Goal: Task Accomplishment & Management: Use online tool/utility

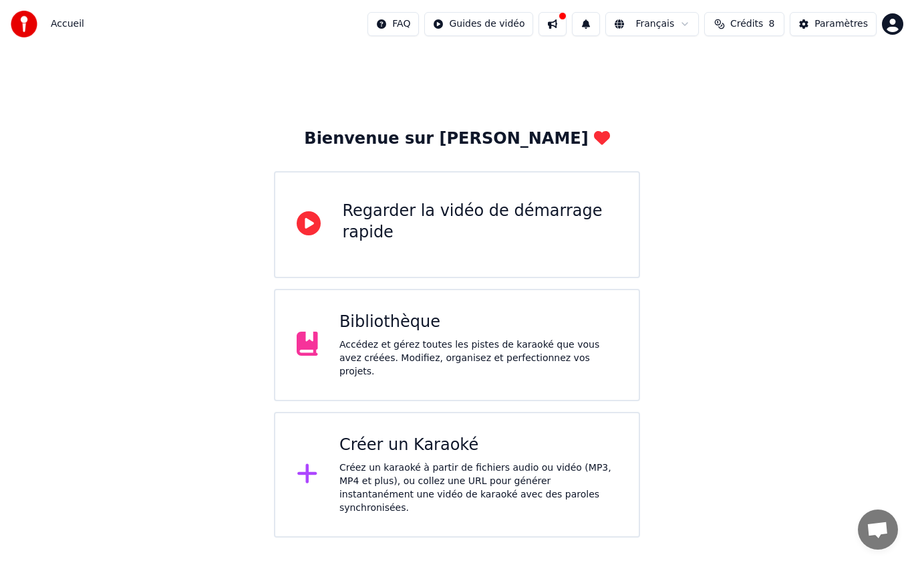
click at [522, 451] on div "Créer un Karaoké Créez un karaoké à partir de fichiers audio ou vidéo (MP3, MP4…" at bounding box center [479, 474] width 278 height 80
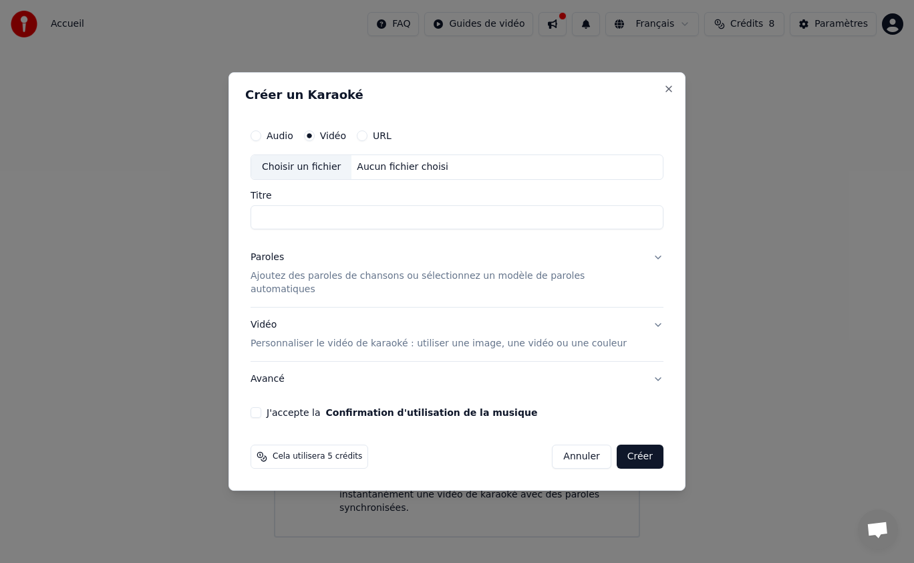
click at [261, 140] on button "Audio" at bounding box center [256, 135] width 11 height 11
click at [315, 166] on div "Choisir un fichier" at bounding box center [301, 167] width 100 height 24
click at [336, 140] on label "Vidéo" at bounding box center [333, 135] width 26 height 9
click at [315, 141] on button "Vidéo" at bounding box center [309, 135] width 11 height 11
click at [394, 169] on div "Aucun fichier choisi" at bounding box center [403, 166] width 102 height 13
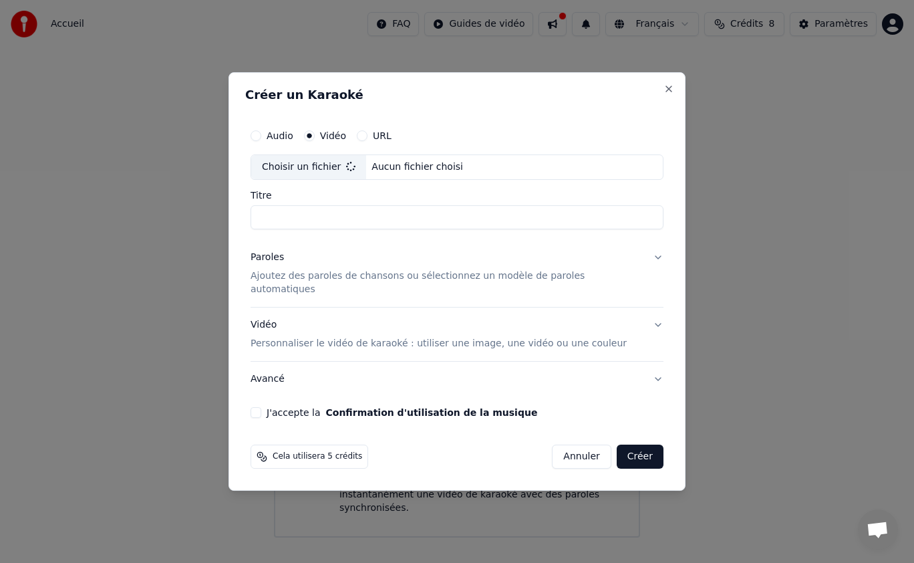
type input "**********"
click at [366, 287] on p "Ajoutez des paroles de chansons ou sélectionnez un modèle de paroles automatiqu…" at bounding box center [447, 282] width 392 height 27
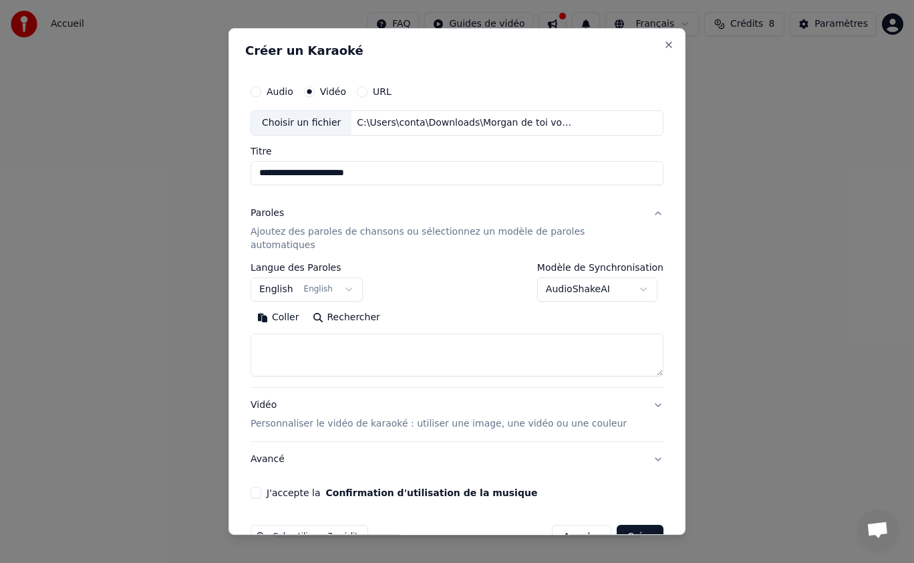
click at [313, 277] on button "English English" at bounding box center [307, 289] width 112 height 24
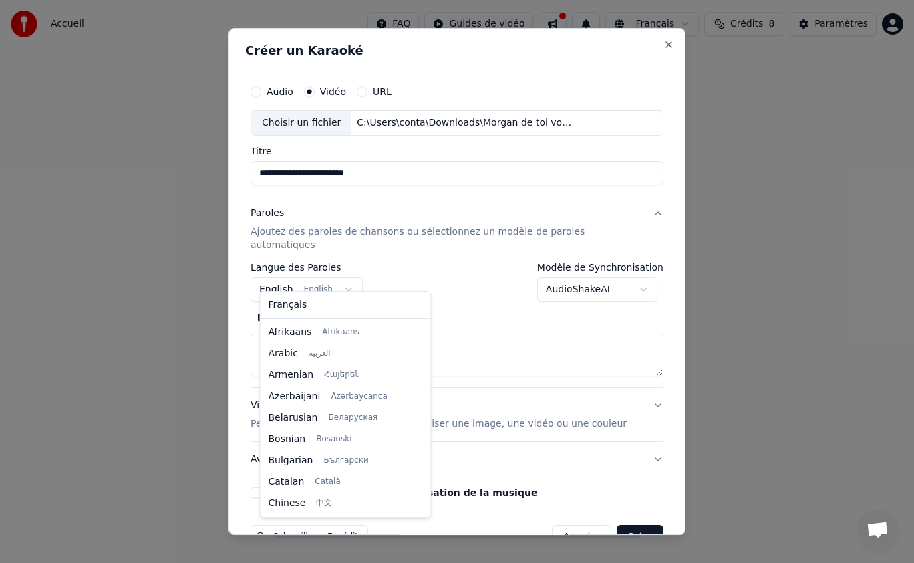
scroll to position [107, 0]
select select "**"
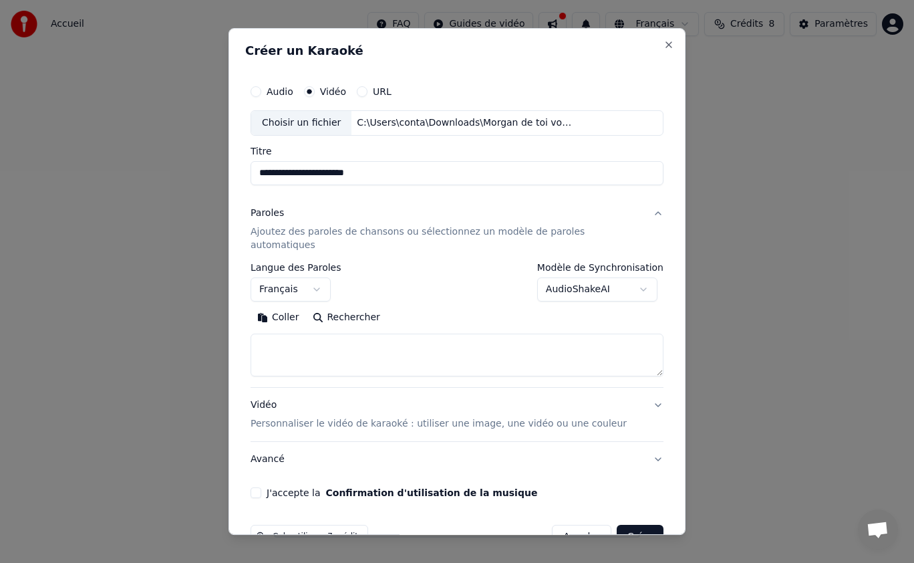
click at [364, 341] on textarea at bounding box center [457, 355] width 413 height 43
paste textarea "**********"
click at [305, 340] on textarea at bounding box center [443, 355] width 384 height 43
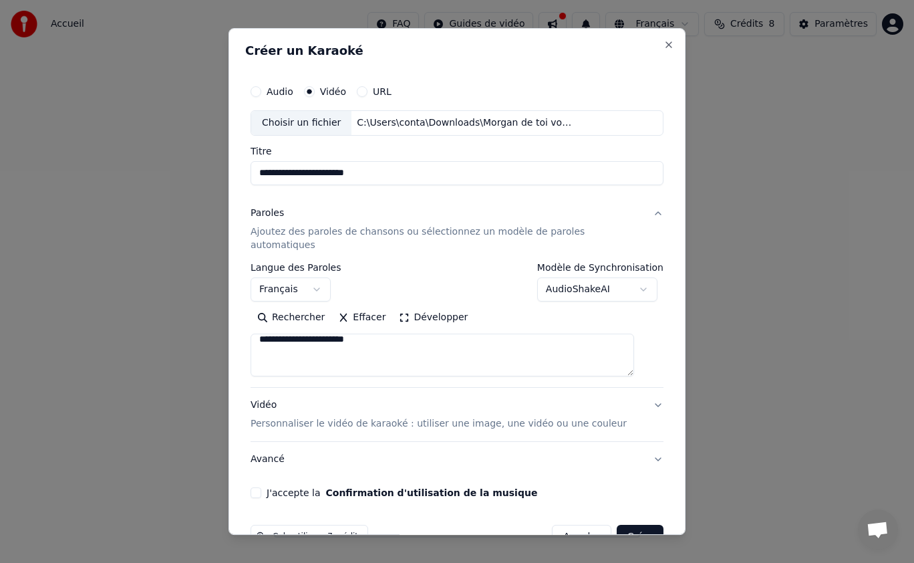
click at [253, 342] on div "**********" at bounding box center [457, 281] width 457 height 507
click at [305, 346] on textarea at bounding box center [443, 355] width 384 height 43
click at [307, 350] on textarea at bounding box center [443, 355] width 384 height 43
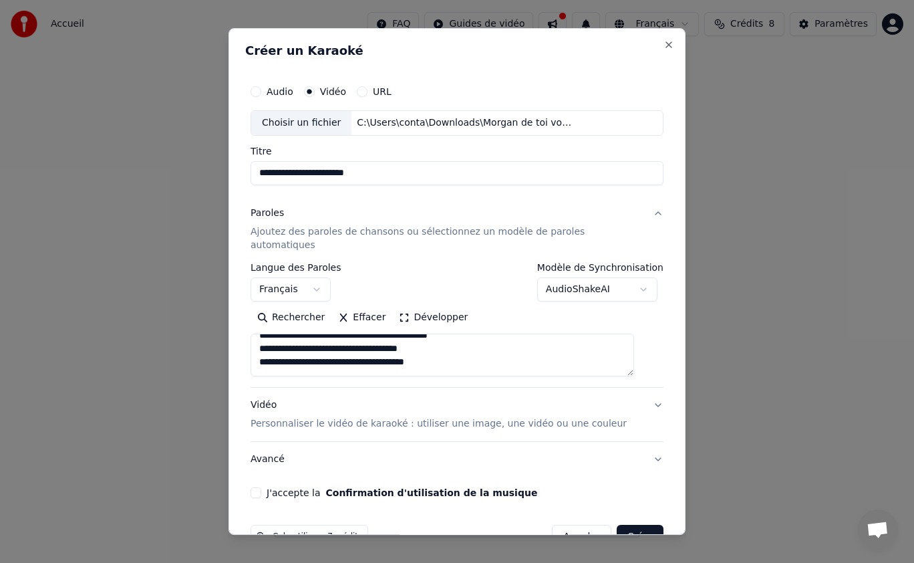
click at [348, 354] on textarea at bounding box center [443, 355] width 384 height 43
click at [285, 355] on textarea at bounding box center [443, 355] width 384 height 43
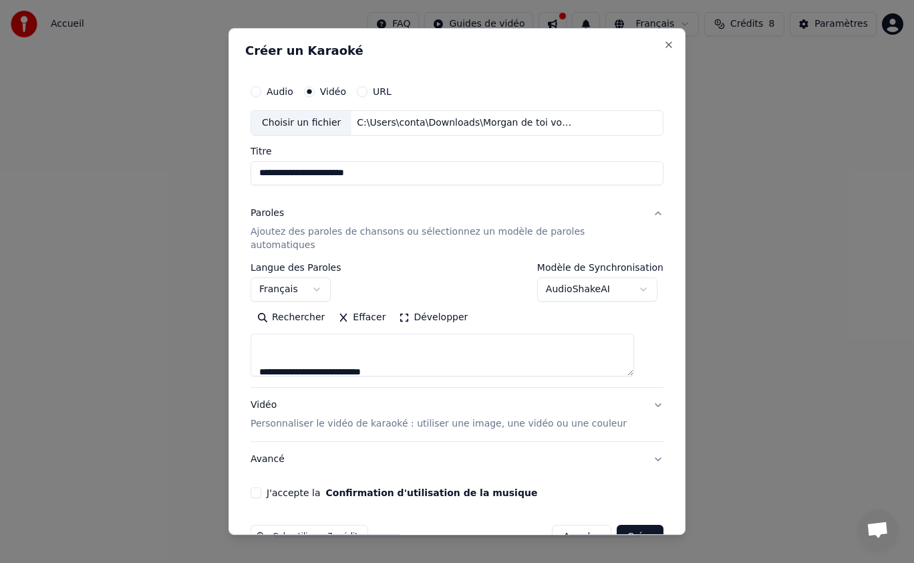
scroll to position [494, 0]
click at [272, 345] on textarea at bounding box center [443, 355] width 384 height 43
click at [283, 358] on textarea at bounding box center [443, 355] width 384 height 43
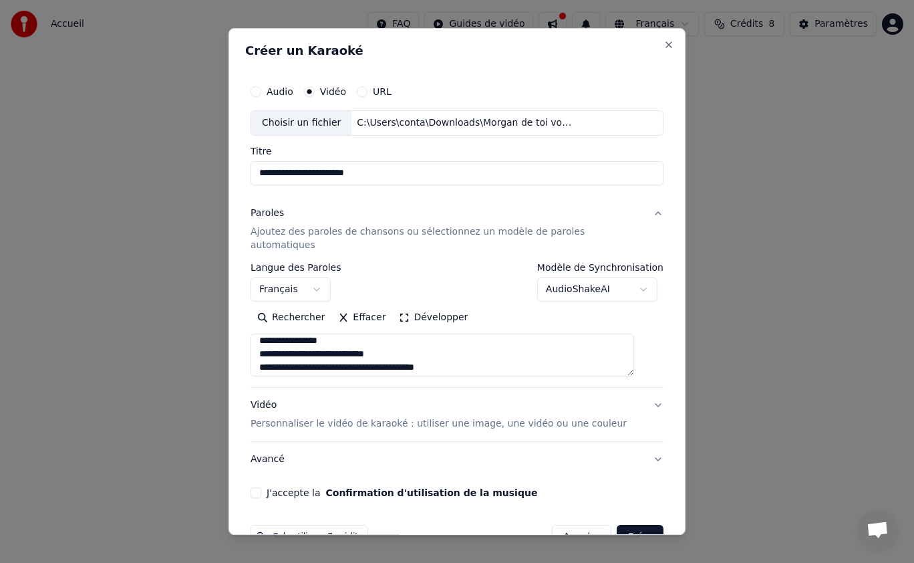
click at [398, 340] on textarea at bounding box center [443, 355] width 384 height 43
click at [463, 356] on textarea at bounding box center [443, 355] width 384 height 43
click at [459, 338] on textarea at bounding box center [443, 355] width 384 height 43
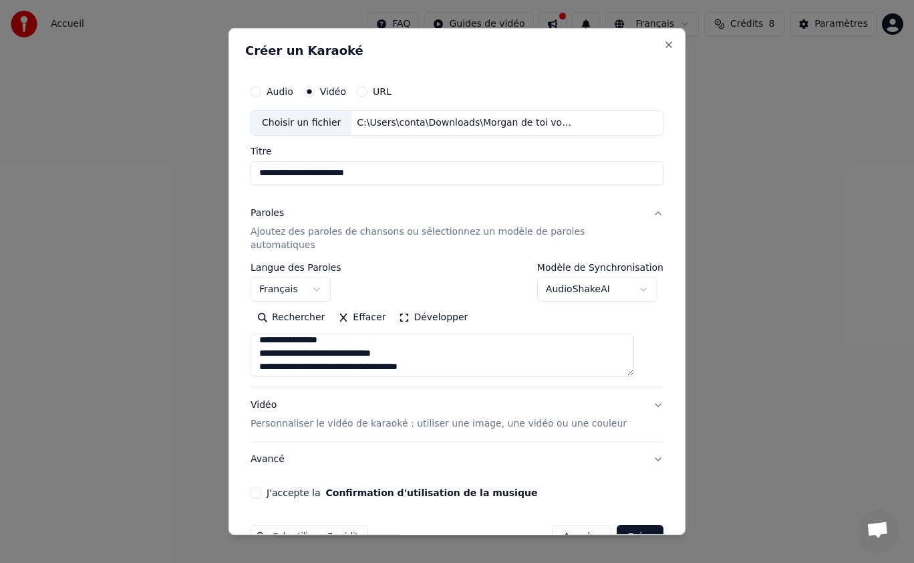
click at [411, 336] on textarea at bounding box center [443, 355] width 384 height 43
click at [391, 356] on textarea at bounding box center [443, 355] width 384 height 43
click at [455, 364] on div "**********" at bounding box center [457, 325] width 413 height 124
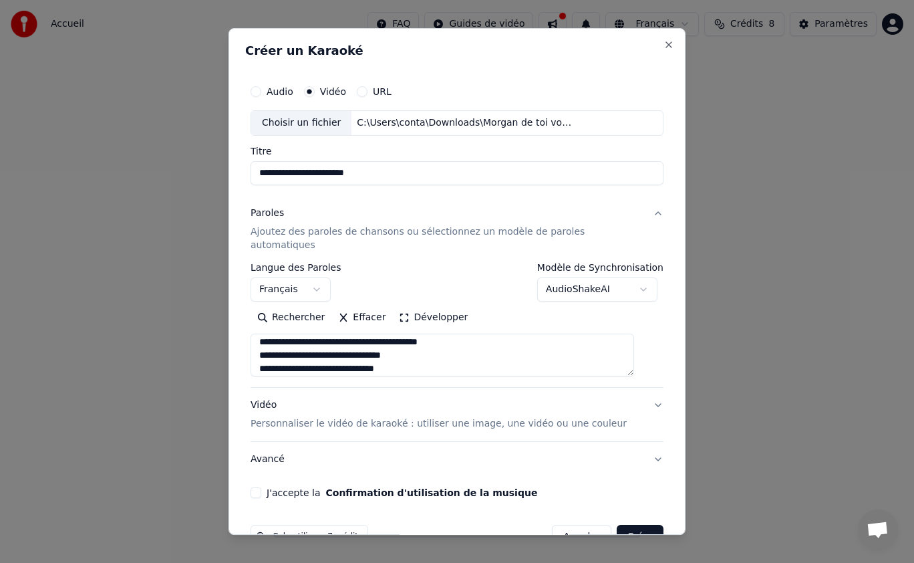
click at [442, 356] on textarea at bounding box center [443, 355] width 384 height 43
click at [346, 346] on textarea at bounding box center [443, 355] width 384 height 43
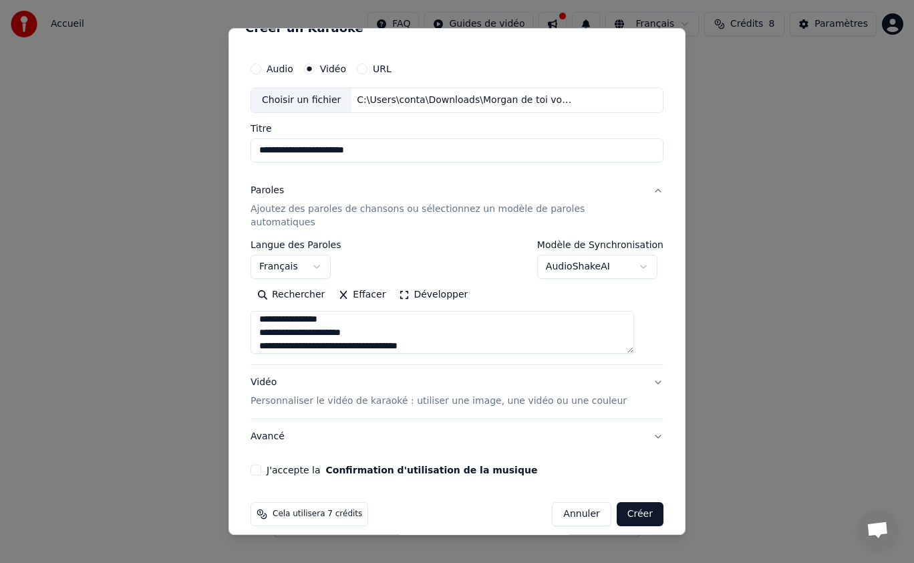
scroll to position [797, 0]
click at [273, 324] on textarea at bounding box center [443, 332] width 384 height 43
click at [273, 313] on textarea at bounding box center [443, 332] width 384 height 43
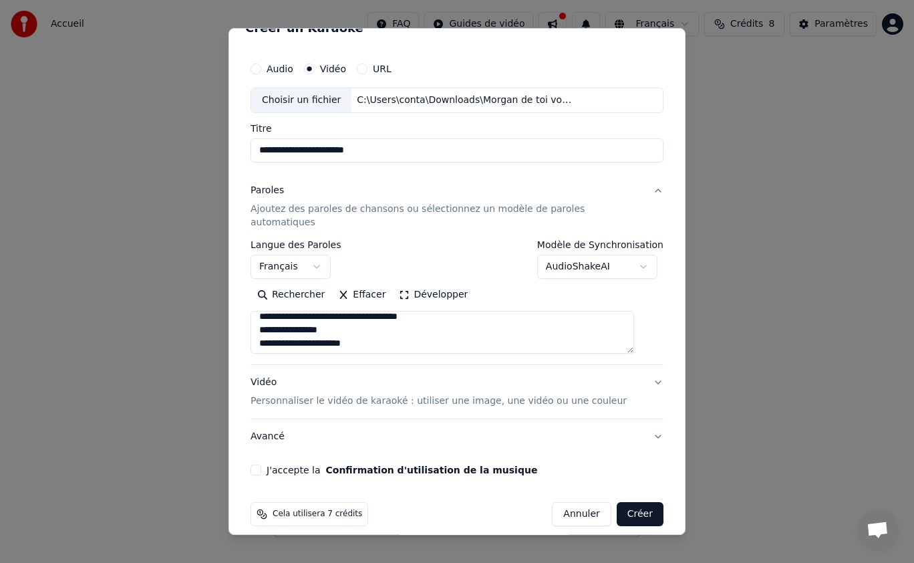
click at [273, 313] on textarea at bounding box center [443, 332] width 384 height 43
click at [271, 295] on div "Rechercher Effacer Développer" at bounding box center [457, 319] width 413 height 70
click at [271, 311] on textarea at bounding box center [443, 332] width 384 height 43
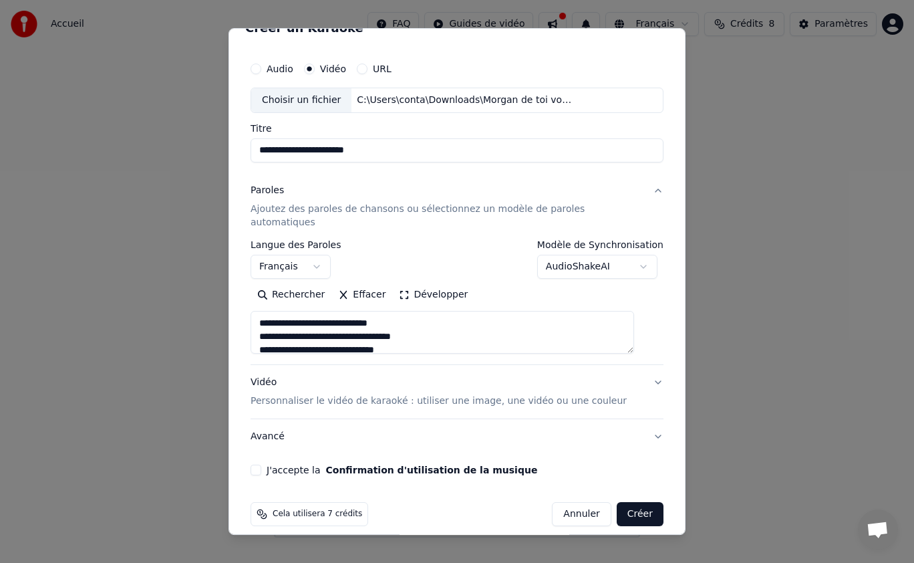
scroll to position [0, 0]
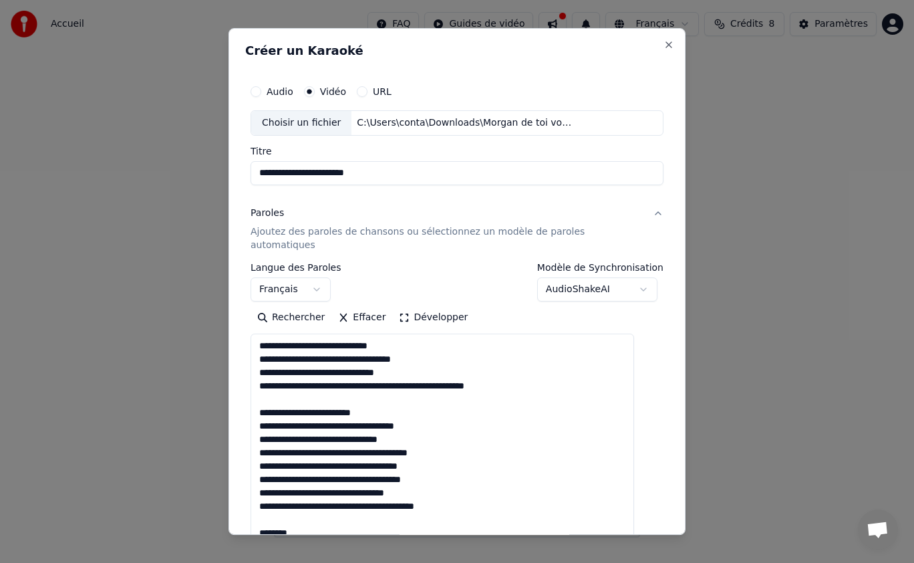
drag, startPoint x: 640, startPoint y: 361, endPoint x: 649, endPoint y: 537, distance: 176.7
click at [649, 537] on body "**********" at bounding box center [457, 268] width 914 height 537
click at [511, 373] on textarea at bounding box center [443, 444] width 384 height 220
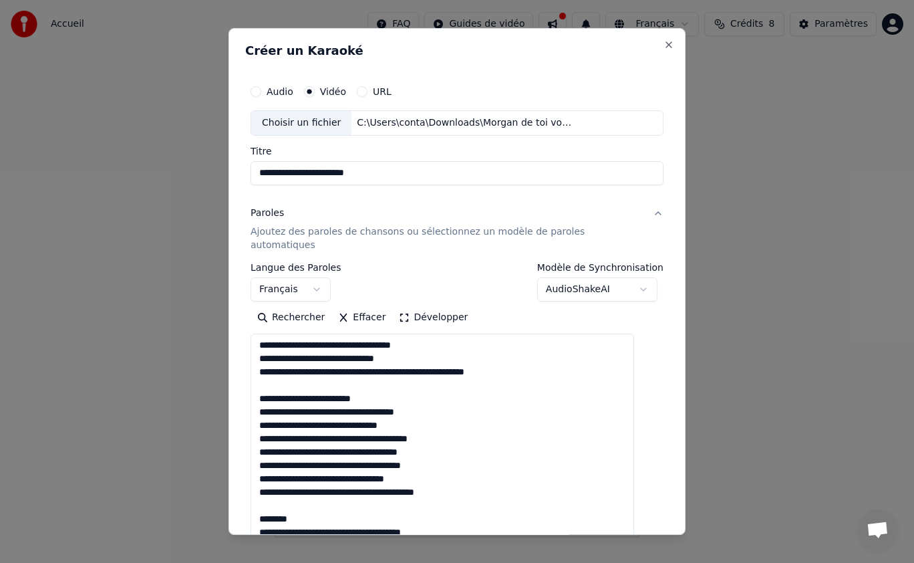
scroll to position [13, 0]
click at [343, 364] on textarea at bounding box center [443, 444] width 384 height 220
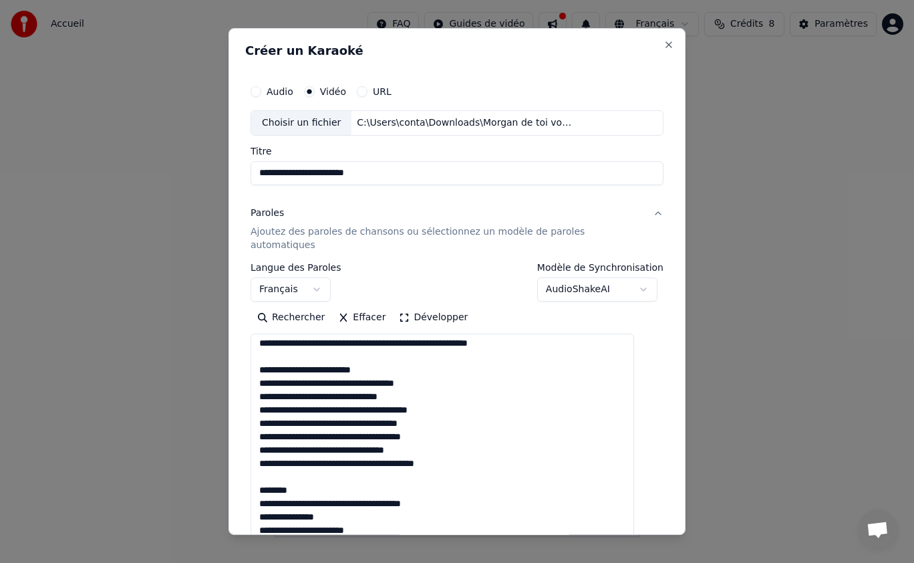
scroll to position [41, 0]
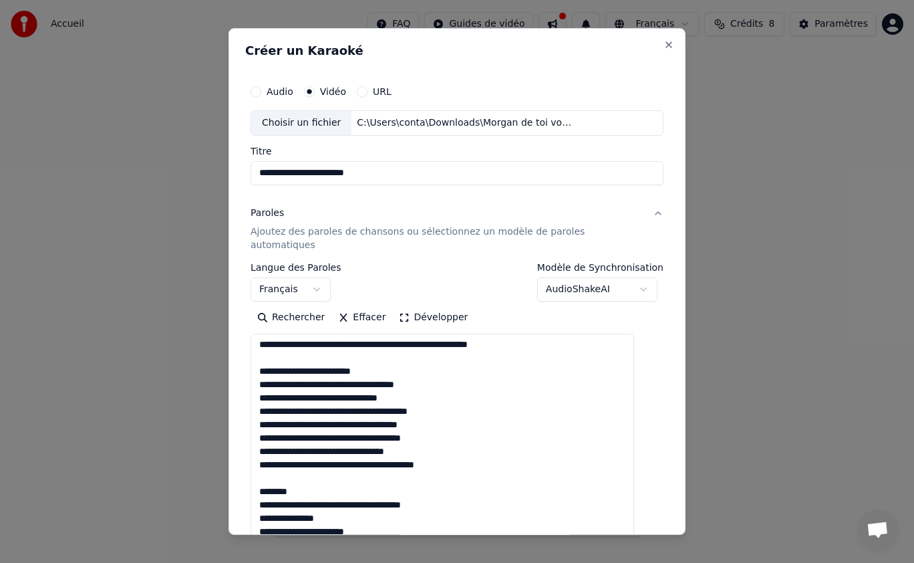
click at [341, 334] on textarea at bounding box center [443, 444] width 384 height 220
click at [340, 334] on textarea at bounding box center [443, 444] width 384 height 220
click at [354, 334] on textarea at bounding box center [443, 444] width 384 height 220
click at [379, 338] on textarea at bounding box center [443, 444] width 384 height 220
click at [334, 334] on textarea at bounding box center [443, 444] width 384 height 220
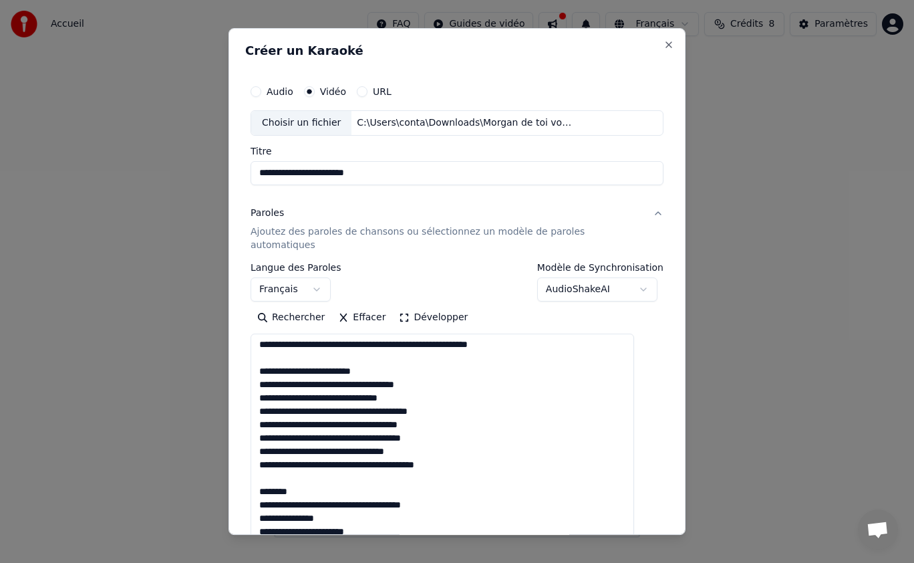
click at [313, 337] on textarea at bounding box center [443, 444] width 384 height 220
click at [364, 336] on textarea at bounding box center [443, 444] width 384 height 220
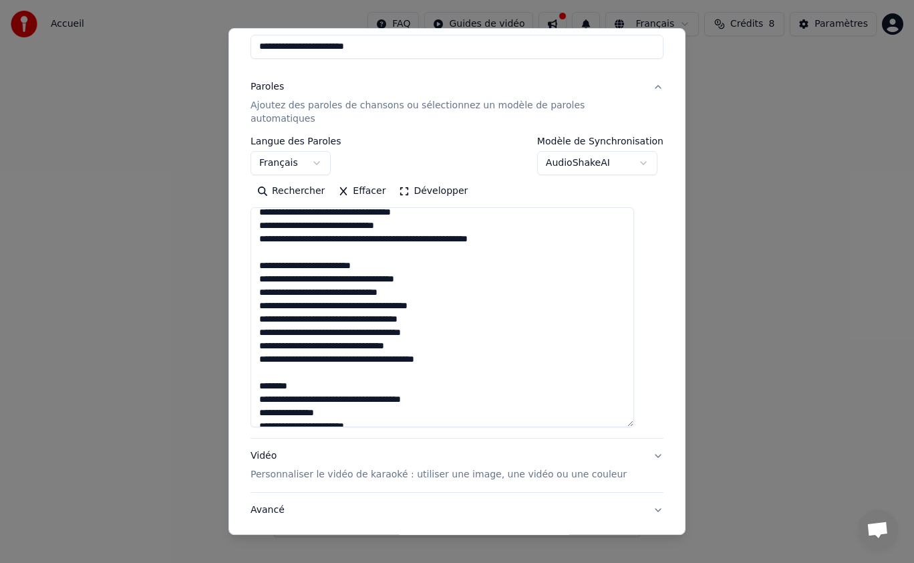
scroll to position [0, 0]
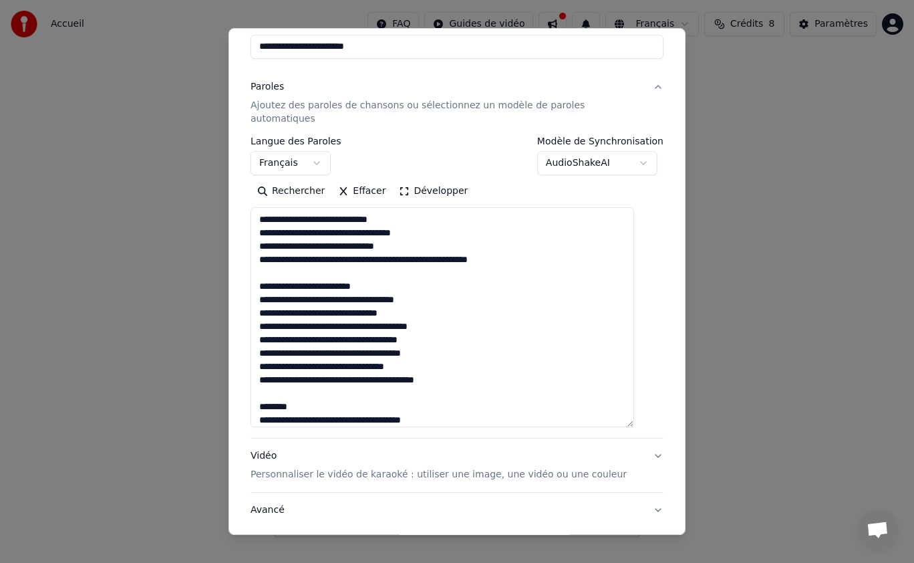
click at [346, 246] on textarea at bounding box center [443, 317] width 384 height 220
click at [374, 255] on textarea at bounding box center [443, 317] width 384 height 220
click at [375, 242] on textarea at bounding box center [443, 317] width 384 height 220
click at [356, 243] on textarea at bounding box center [443, 317] width 384 height 220
click at [366, 245] on textarea at bounding box center [443, 317] width 384 height 220
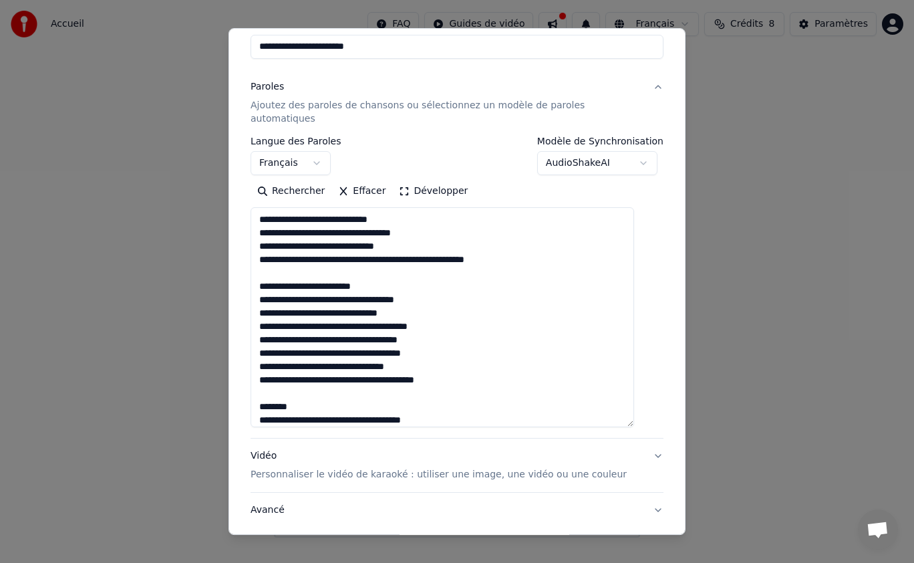
click at [346, 247] on textarea at bounding box center [443, 317] width 384 height 220
click at [341, 249] on textarea at bounding box center [443, 317] width 384 height 220
click at [292, 249] on textarea at bounding box center [443, 317] width 384 height 220
click at [343, 249] on textarea at bounding box center [443, 317] width 384 height 220
click at [374, 296] on textarea at bounding box center [443, 317] width 384 height 220
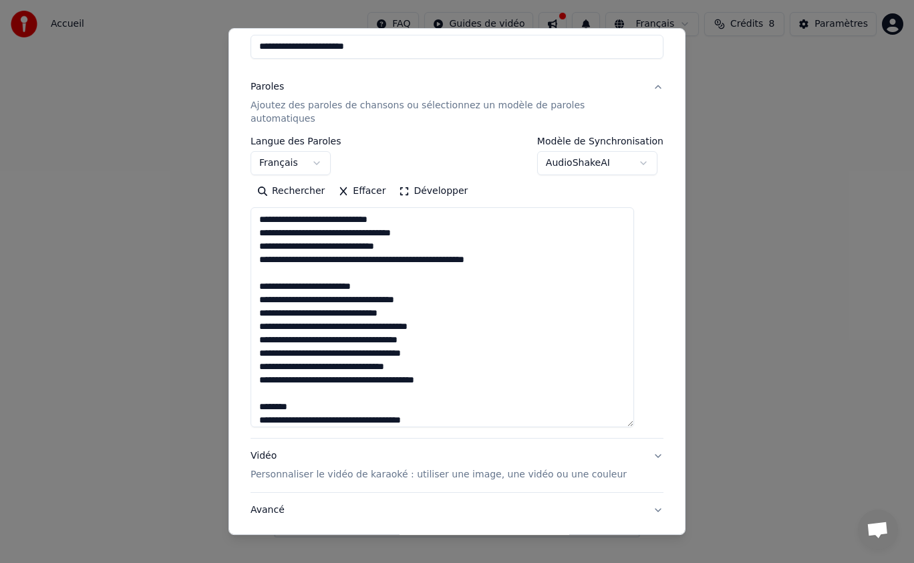
click at [469, 263] on textarea at bounding box center [443, 317] width 384 height 220
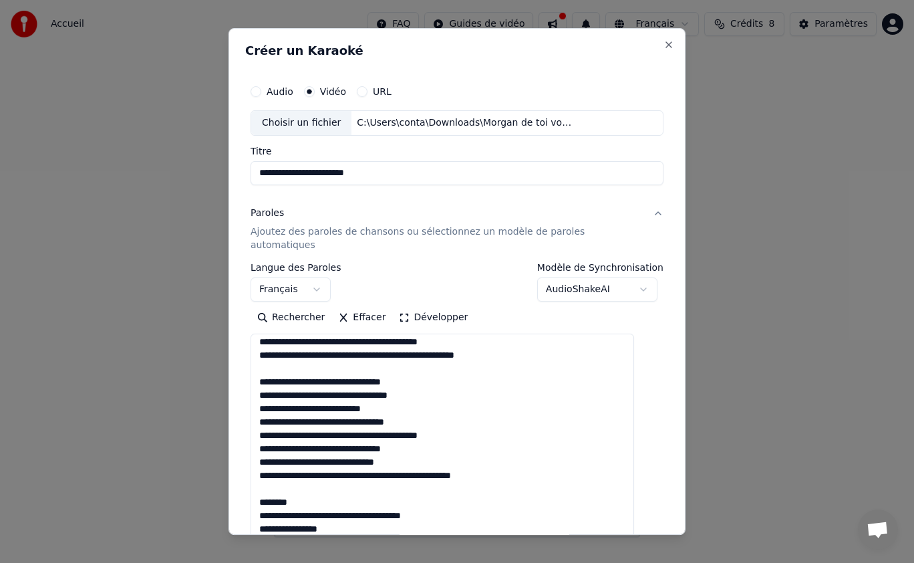
type textarea "**********"
drag, startPoint x: 430, startPoint y: 164, endPoint x: 241, endPoint y: 180, distance: 189.8
click at [241, 180] on div "**********" at bounding box center [457, 281] width 457 height 507
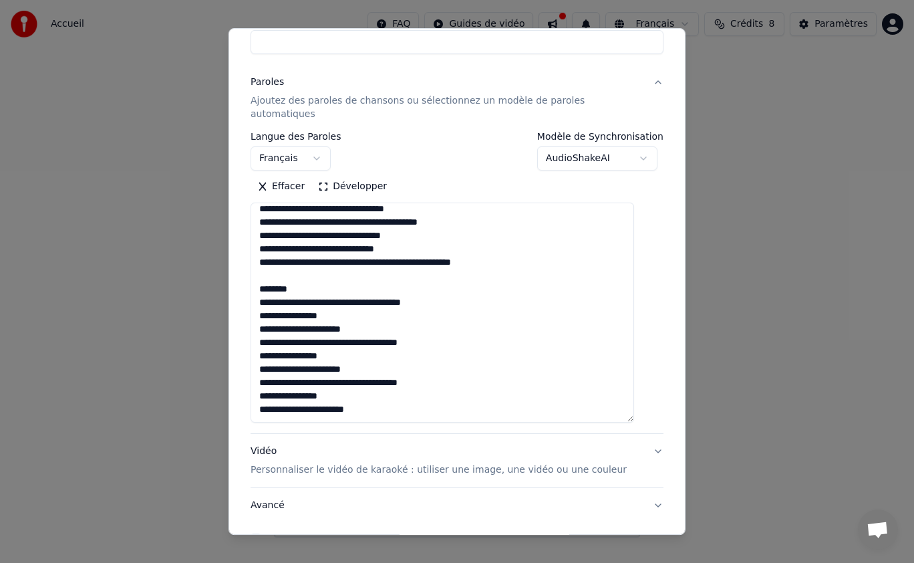
scroll to position [200, 0]
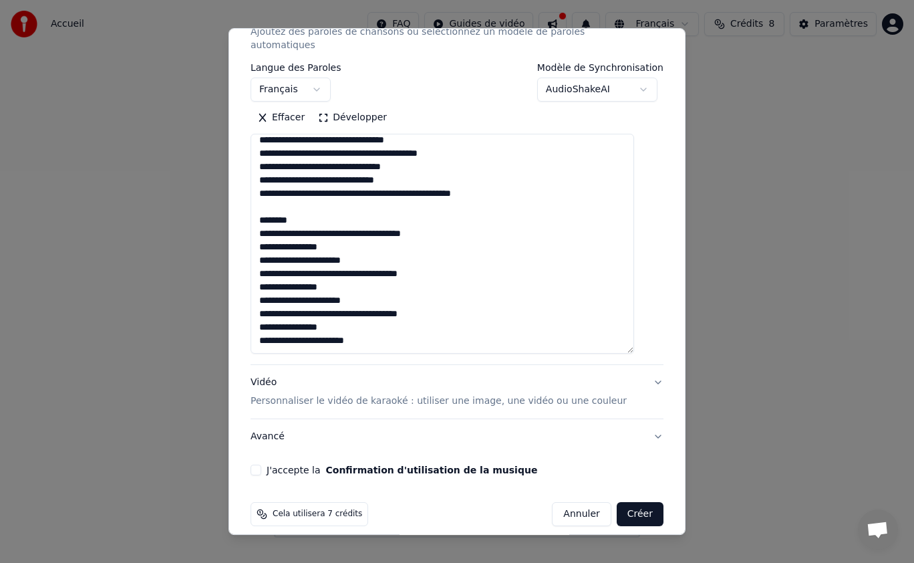
click at [282, 396] on button "Vidéo Personnaliser le vidéo de karaoké : utiliser une image, une vidéo ou une …" at bounding box center [457, 391] width 413 height 53
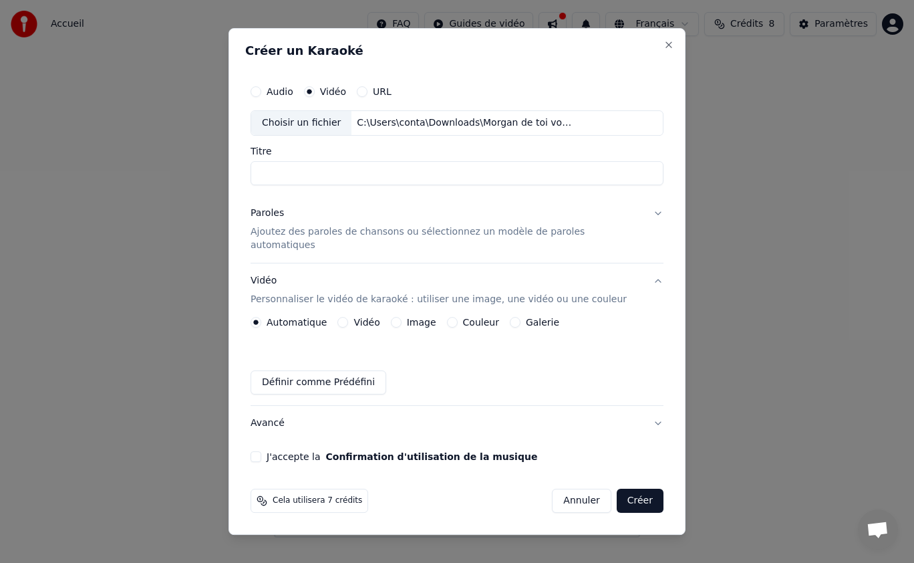
scroll to position [0, 0]
click at [348, 317] on button "Vidéo" at bounding box center [343, 322] width 11 height 11
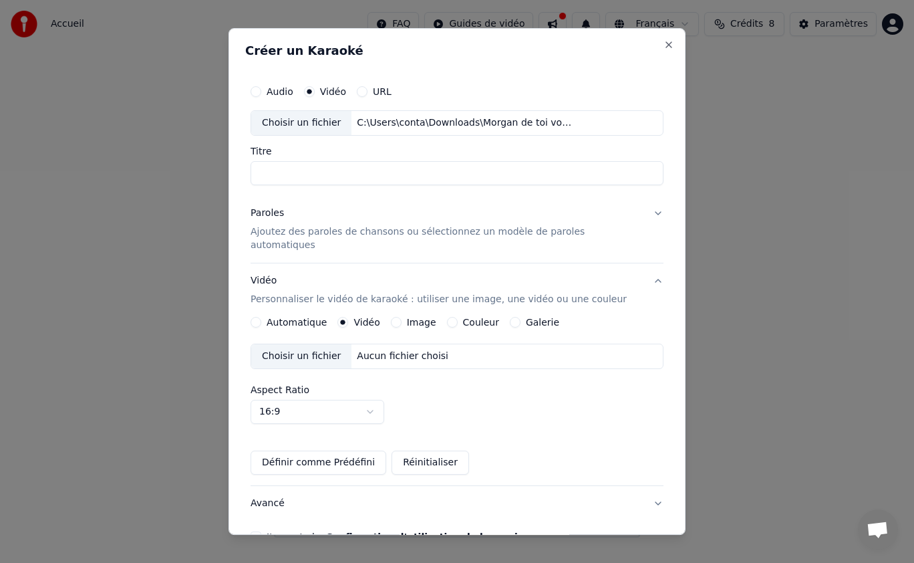
click at [400, 350] on div "Aucun fichier choisi" at bounding box center [403, 356] width 102 height 13
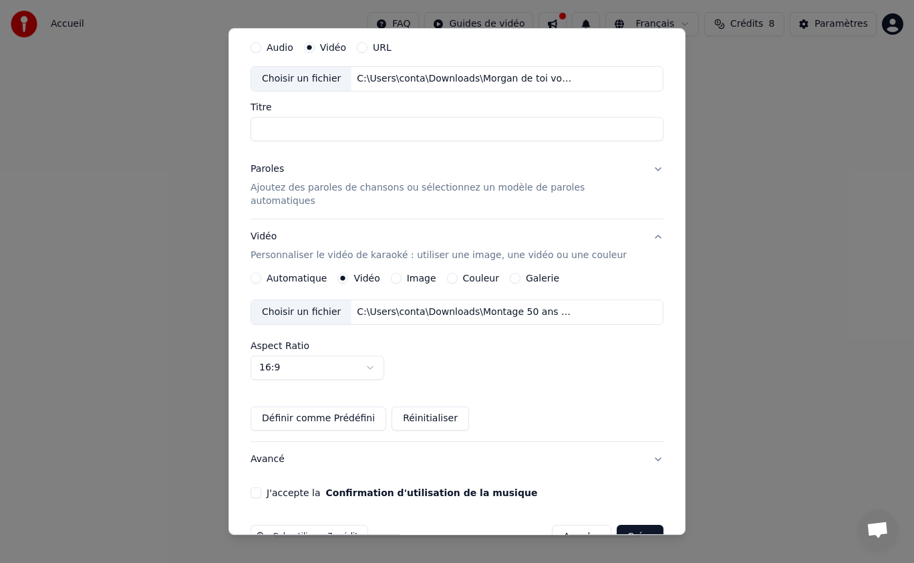
scroll to position [67, 0]
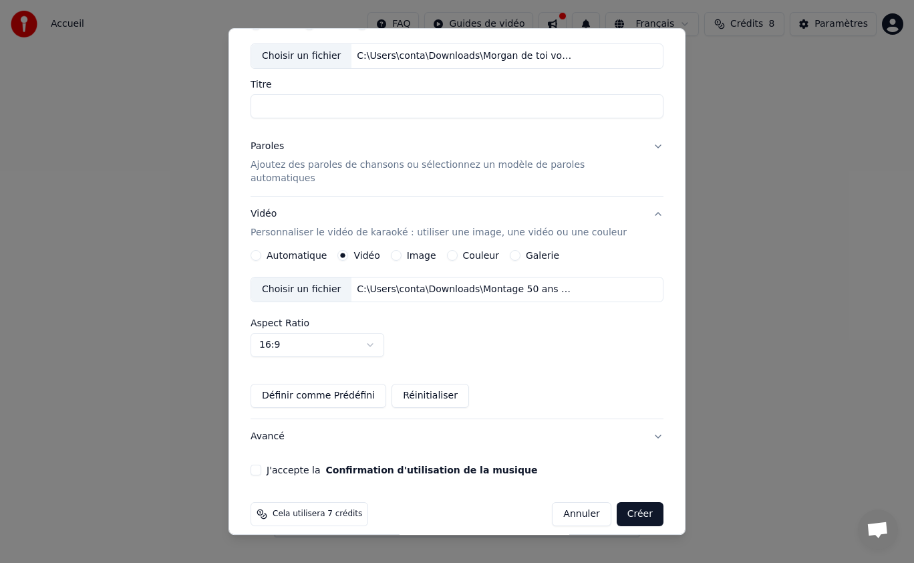
click at [263, 462] on div "Audio Vidéo URL Choisir un fichier C:\Users\conta\Downloads\Morgan de toi voie …" at bounding box center [457, 243] width 424 height 475
click at [261, 465] on button "J'accepte la Confirmation d'utilisation de la musique" at bounding box center [256, 470] width 11 height 11
click at [619, 502] on button "Créer" at bounding box center [640, 514] width 47 height 24
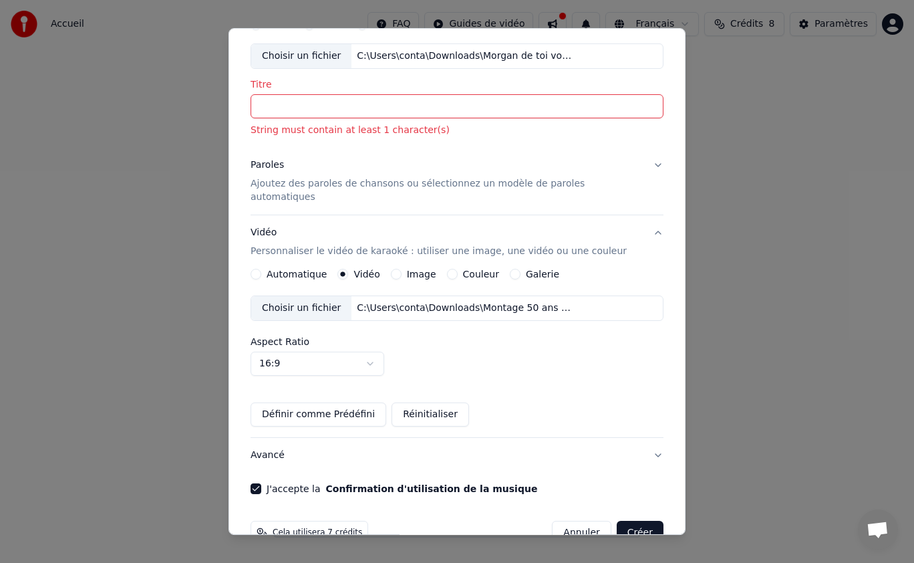
click at [366, 108] on input "Titre" at bounding box center [457, 106] width 413 height 24
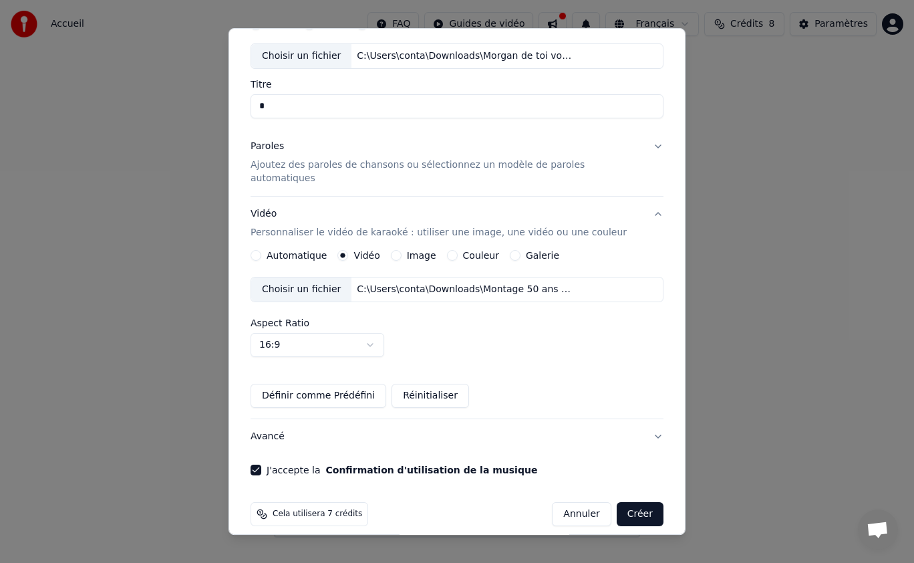
click at [625, 502] on button "Créer" at bounding box center [640, 514] width 47 height 24
click at [629, 502] on button "Créer" at bounding box center [640, 514] width 47 height 24
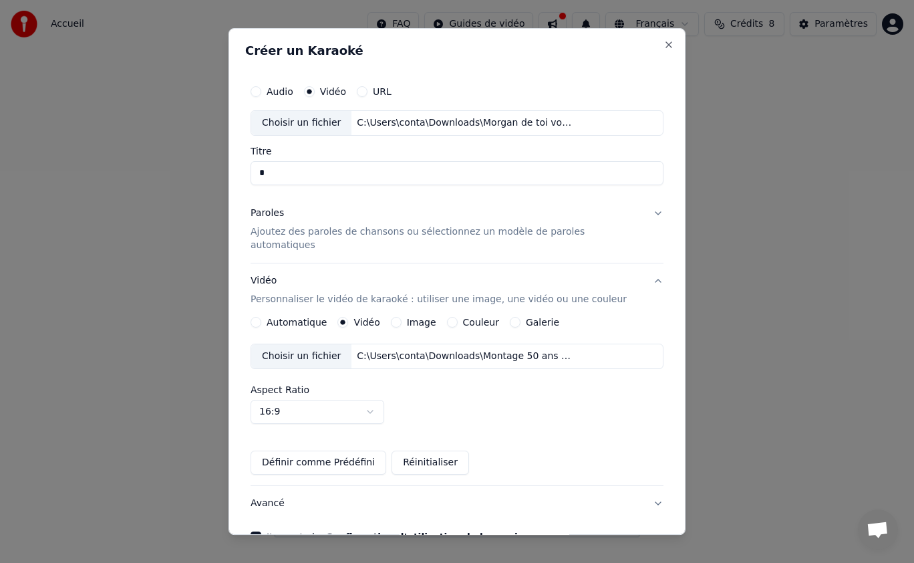
click at [301, 170] on input "Titre" at bounding box center [457, 173] width 413 height 24
click at [664, 45] on button "Close" at bounding box center [669, 44] width 11 height 11
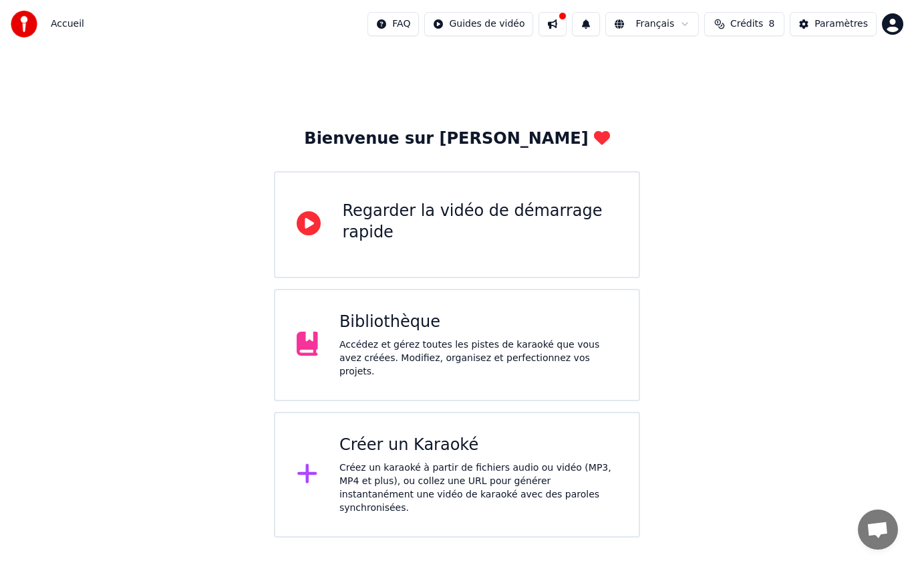
drag, startPoint x: 257, startPoint y: 199, endPoint x: 142, endPoint y: 205, distance: 115.1
click at [142, 205] on div "Bienvenue sur Youka Regarder la vidéo de démarrage rapide Bibliothèque Accédez …" at bounding box center [457, 292] width 914 height 489
click at [434, 338] on div "Bibliothèque Accédez et gérez toutes les pistes de karaoké que vous avez créées…" at bounding box center [479, 344] width 278 height 67
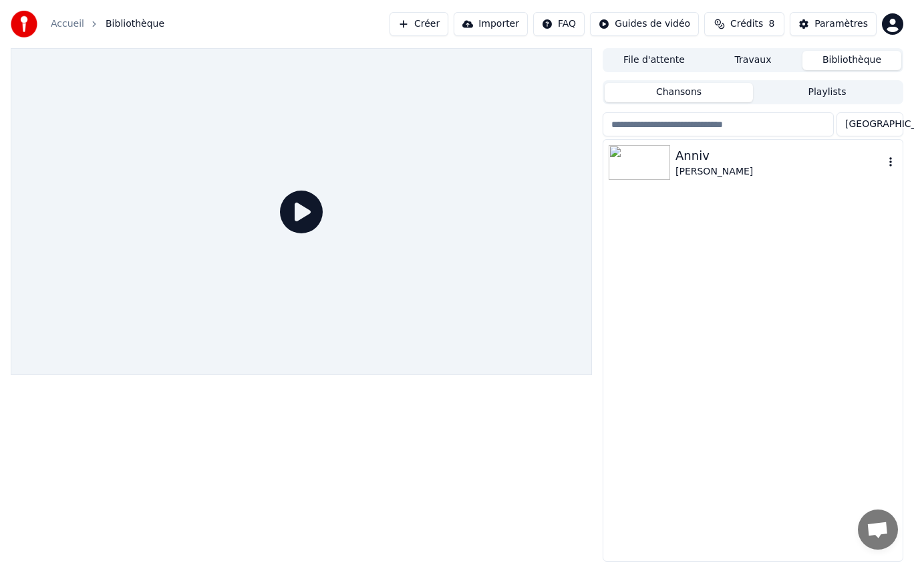
click at [733, 150] on div "Anniv" at bounding box center [780, 155] width 209 height 19
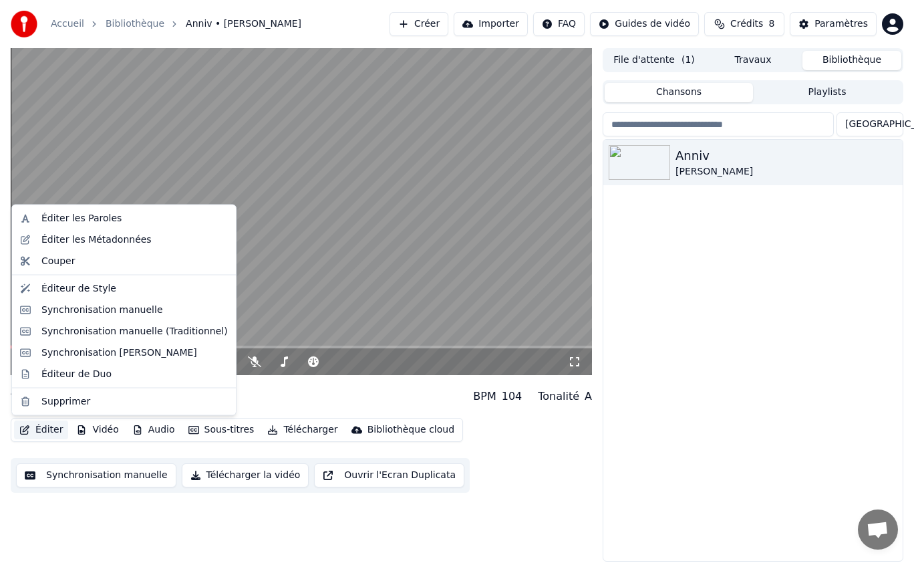
click at [43, 430] on button "Éditer" at bounding box center [41, 429] width 54 height 19
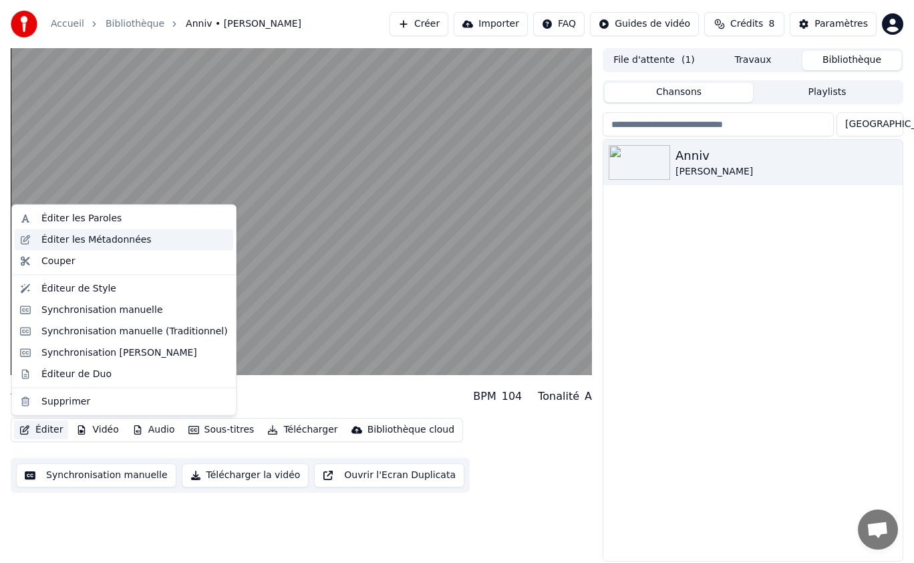
click at [65, 239] on div "Éditer les Métadonnées" at bounding box center [96, 239] width 110 height 13
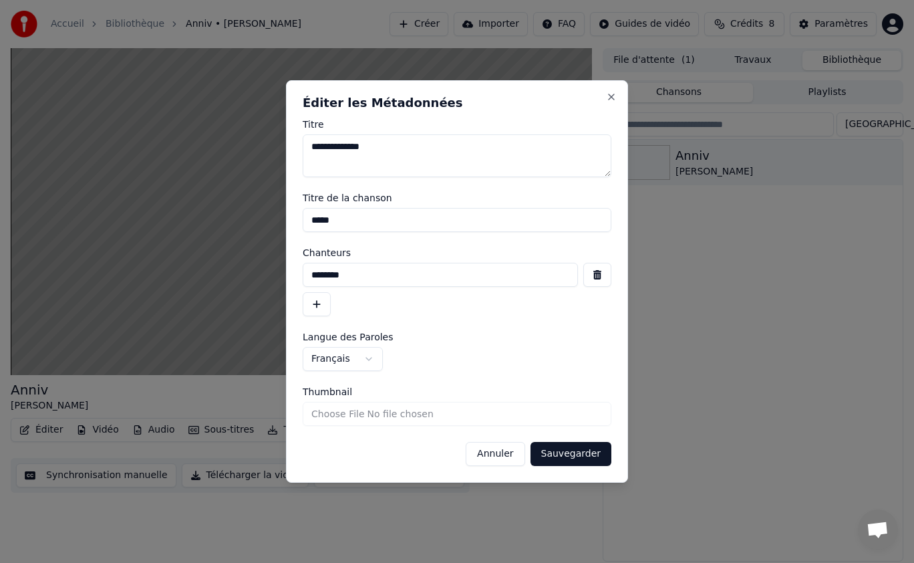
drag, startPoint x: 412, startPoint y: 151, endPoint x: 305, endPoint y: 148, distance: 107.0
click at [305, 148] on textarea "**********" at bounding box center [457, 155] width 309 height 43
click at [376, 221] on input "*****" at bounding box center [457, 220] width 309 height 24
drag, startPoint x: 376, startPoint y: 221, endPoint x: 287, endPoint y: 219, distance: 88.9
type input "*"
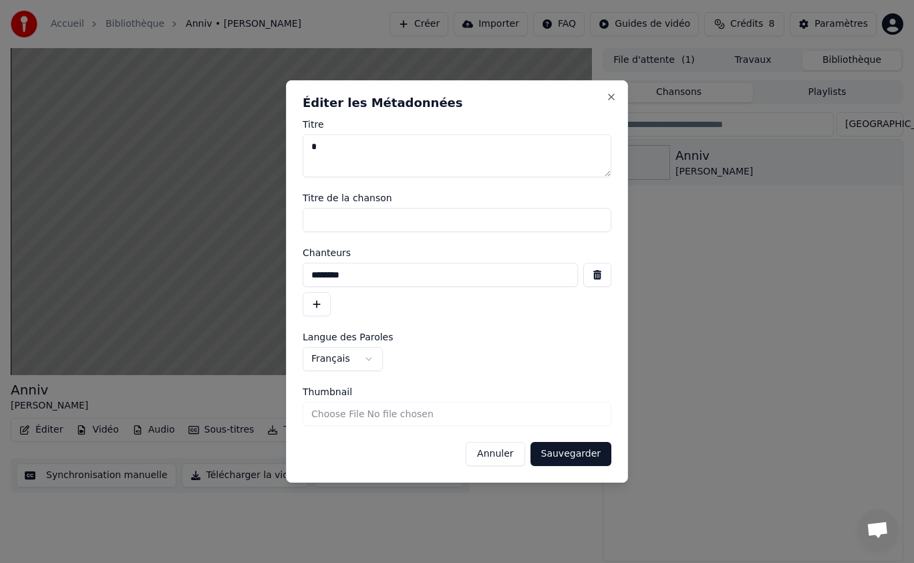
click at [368, 267] on input "********" at bounding box center [440, 275] width 275 height 24
type input "*"
click at [596, 275] on button "button" at bounding box center [598, 275] width 28 height 24
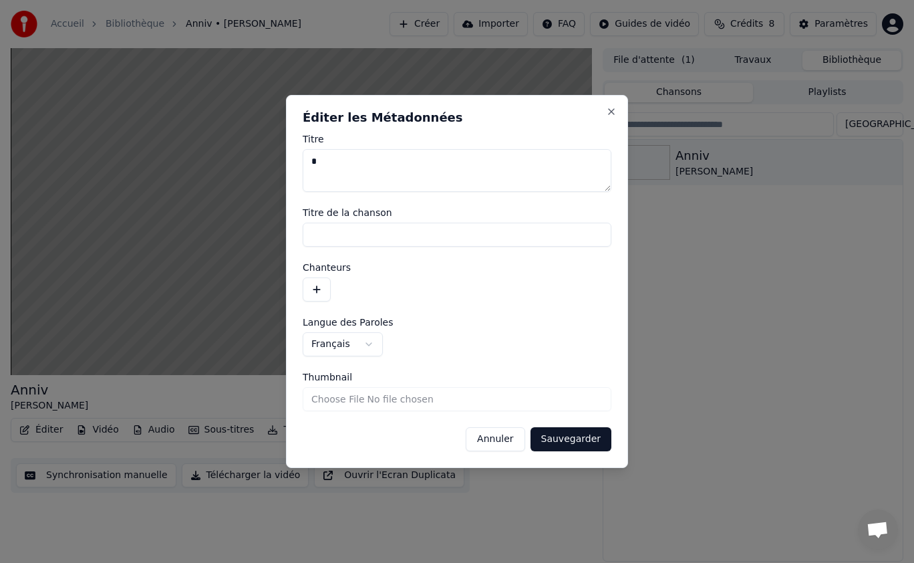
click at [562, 437] on button "Sauvegarder" at bounding box center [571, 439] width 81 height 24
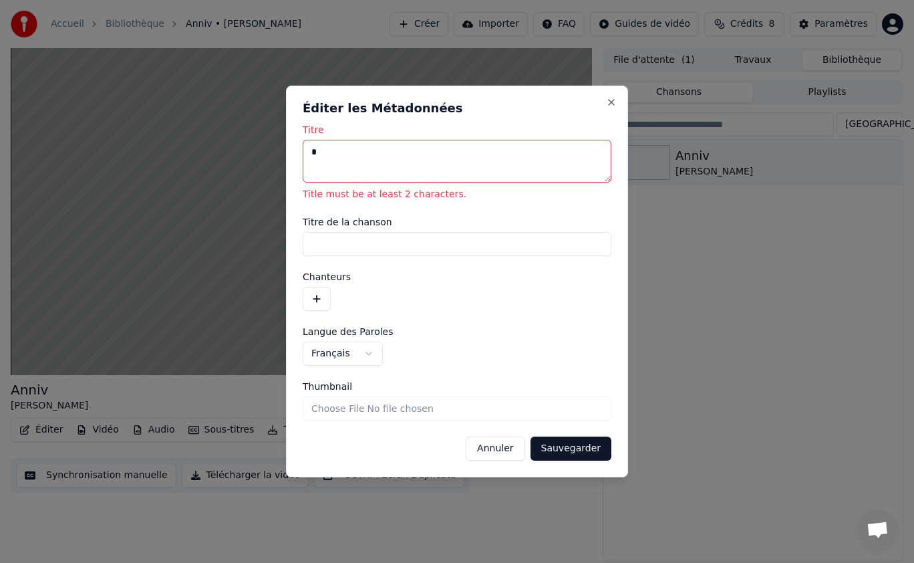
click at [326, 151] on textarea "Titre" at bounding box center [457, 161] width 309 height 43
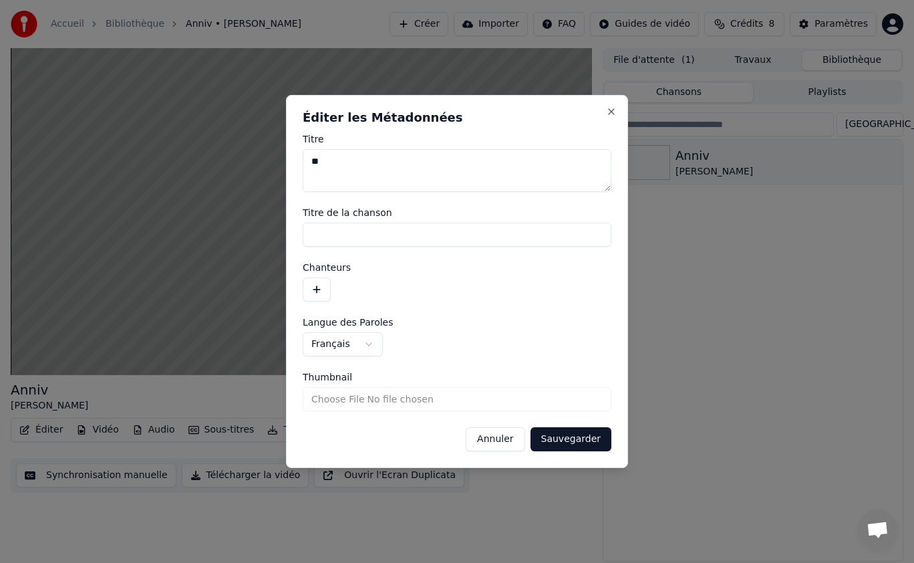
click at [568, 442] on button "Sauvegarder" at bounding box center [571, 439] width 81 height 24
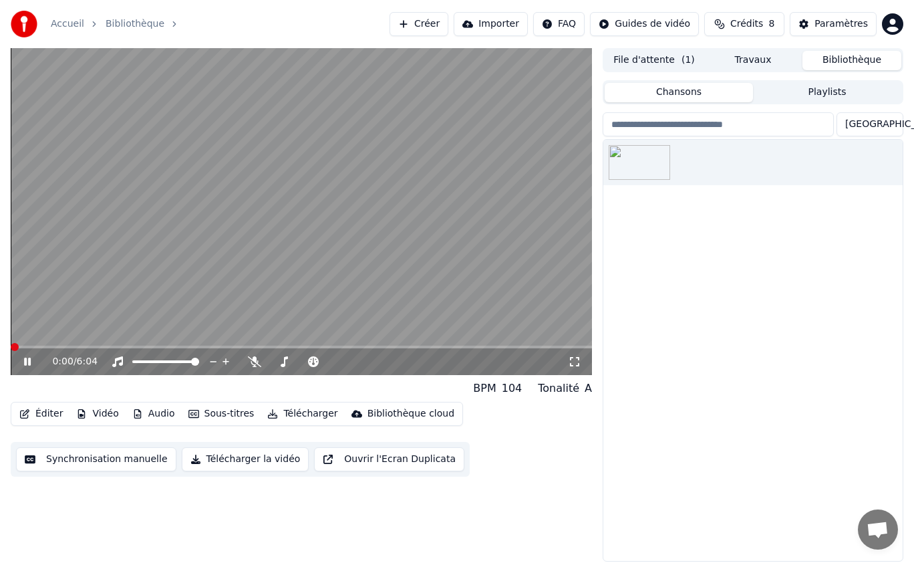
click at [11, 343] on span at bounding box center [15, 347] width 8 height 8
click at [11, 344] on span at bounding box center [15, 347] width 8 height 8
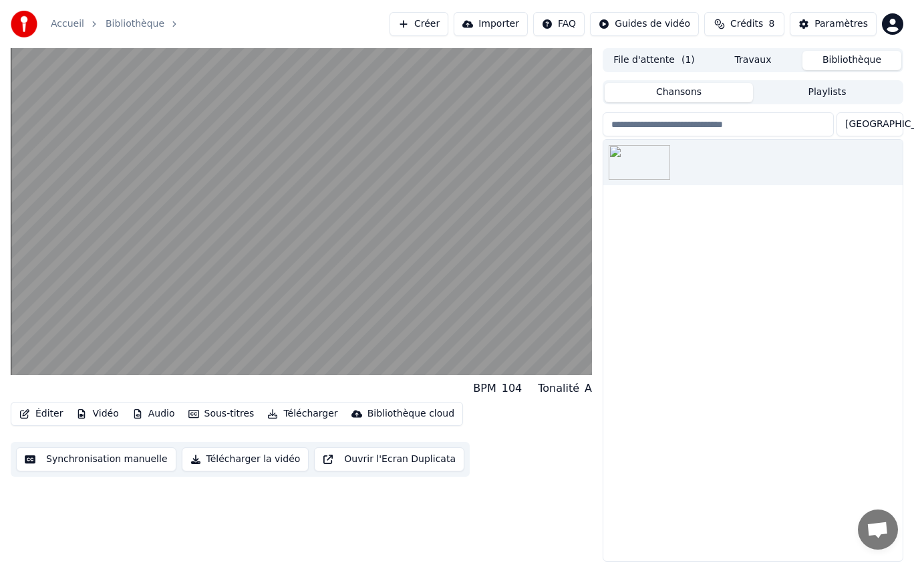
click at [237, 462] on button "Télécharger la vidéo" at bounding box center [246, 459] width 128 height 24
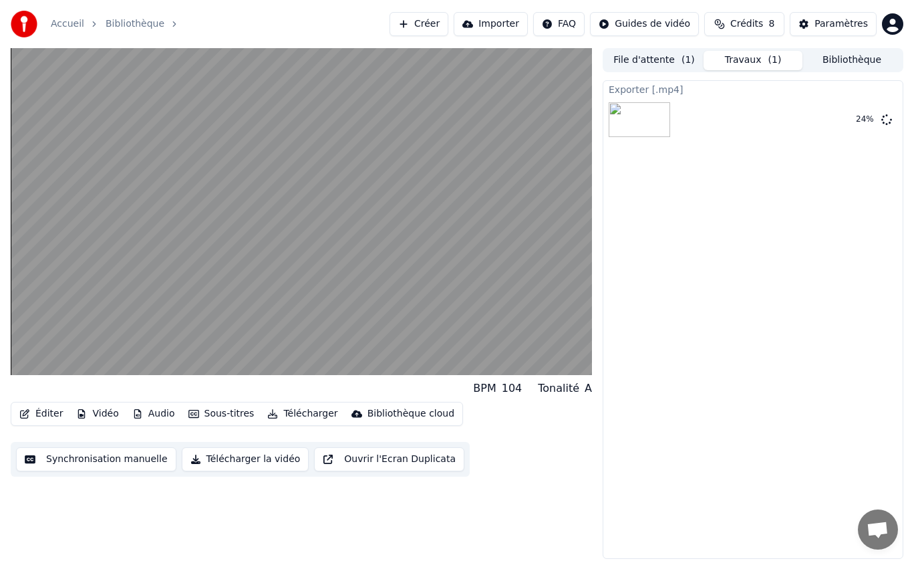
click at [182, 447] on button "Télécharger la vidéo" at bounding box center [246, 459] width 128 height 24
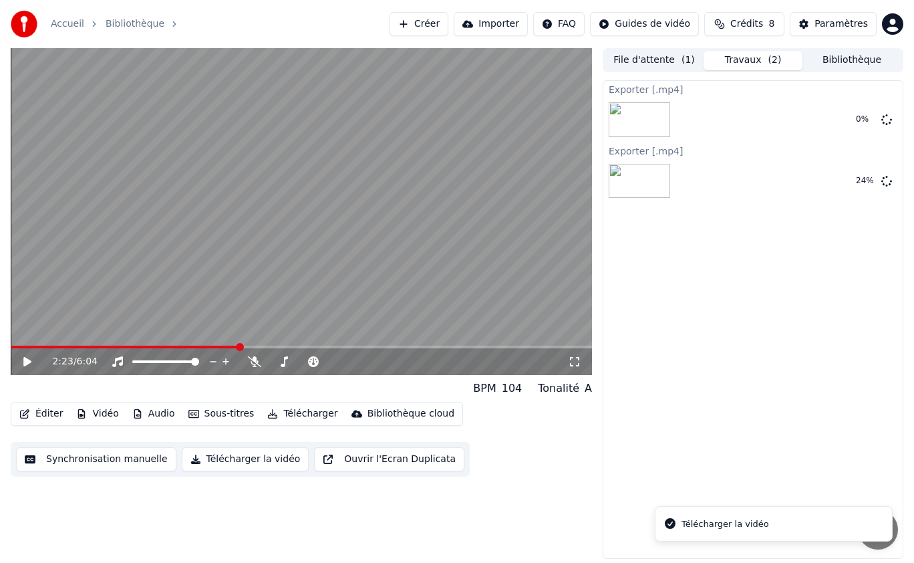
click at [182, 447] on button "Télécharger la vidéo" at bounding box center [246, 459] width 128 height 24
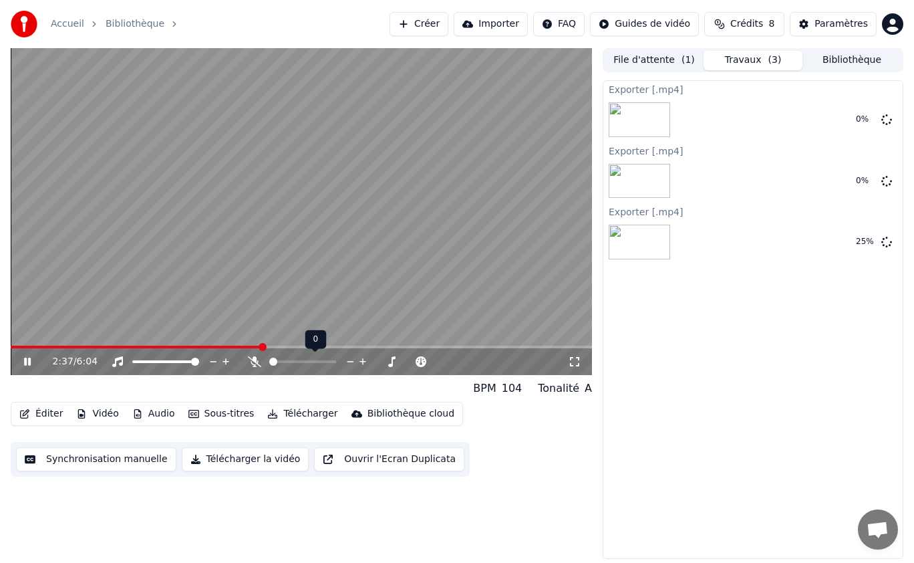
click at [256, 360] on icon at bounding box center [254, 361] width 13 height 11
click at [256, 360] on icon at bounding box center [254, 361] width 7 height 11
click at [256, 360] on icon at bounding box center [254, 361] width 13 height 11
click at [256, 360] on icon at bounding box center [254, 361] width 7 height 11
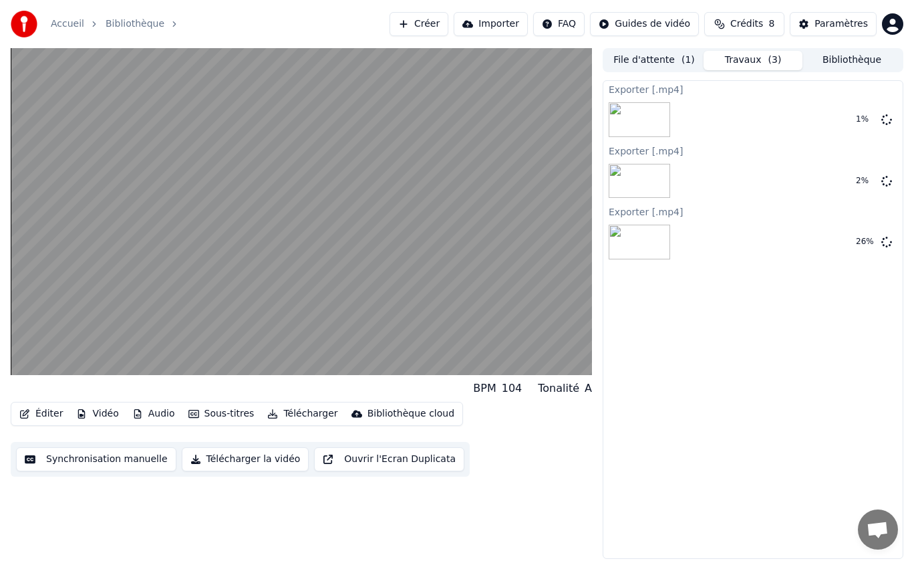
click at [767, 55] on button "Travaux ( 3 )" at bounding box center [753, 60] width 99 height 19
click at [645, 66] on button "File d'attente ( 1 )" at bounding box center [654, 60] width 99 height 19
click at [753, 57] on button "Travaux ( 3 )" at bounding box center [753, 60] width 99 height 19
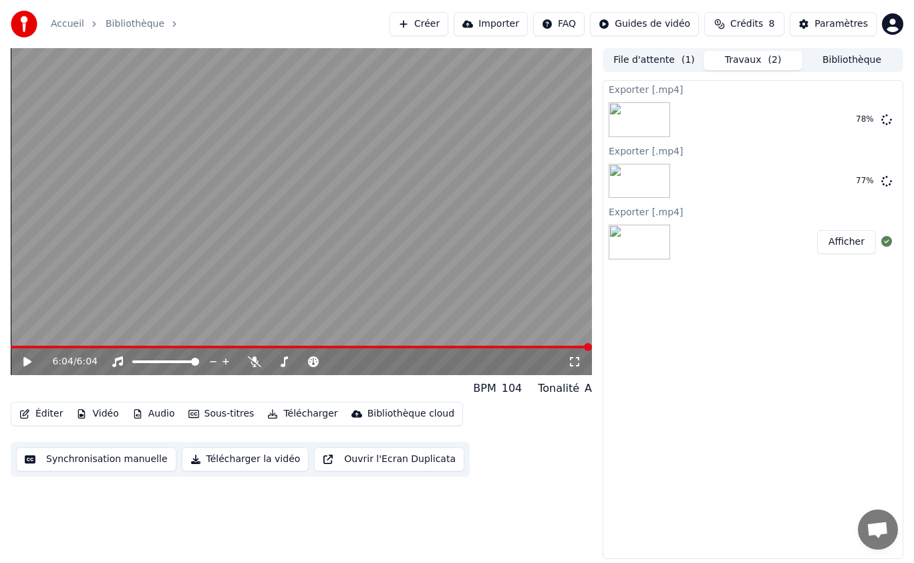
click at [850, 243] on button "Afficher" at bounding box center [846, 242] width 59 height 24
